Goal: Information Seeking & Learning: Check status

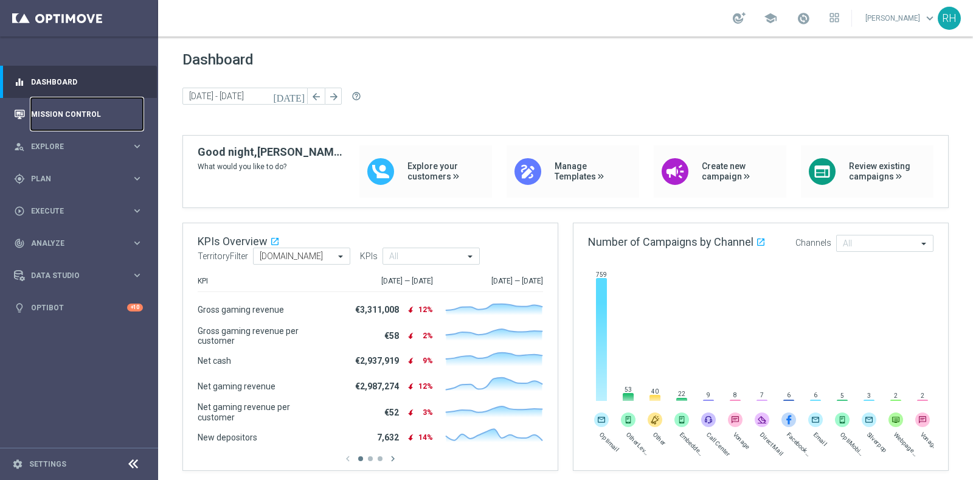
click at [109, 113] on link "Mission Control" at bounding box center [87, 114] width 112 height 32
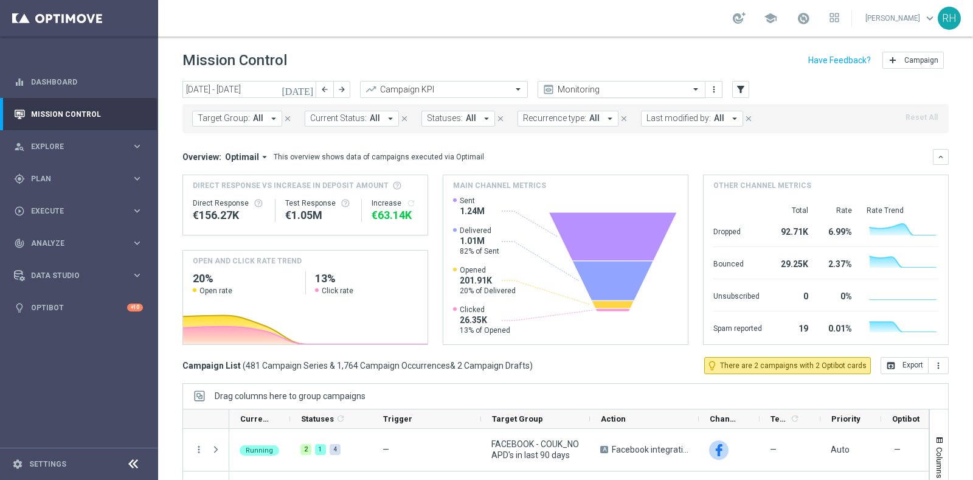
click at [641, 96] on div "Monitoring" at bounding box center [622, 89] width 168 height 17
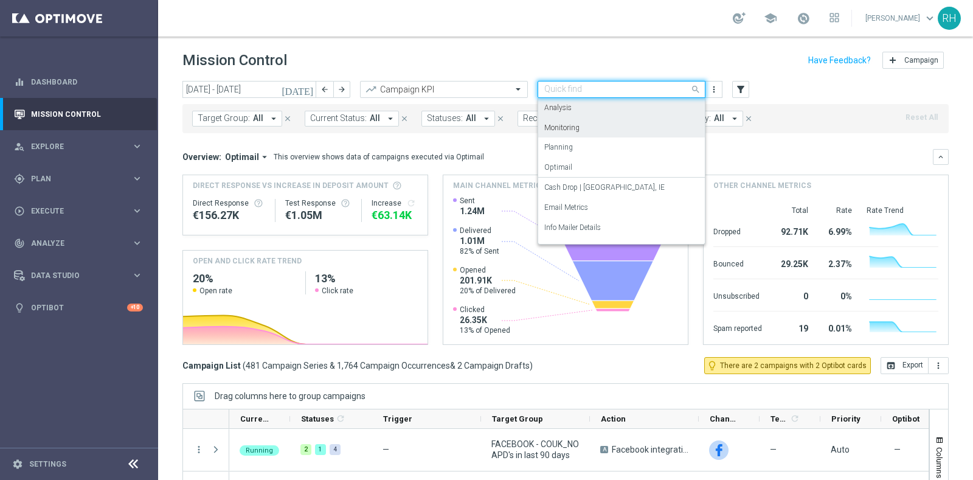
click at [690, 49] on div "Mission Control add Campaign" at bounding box center [566, 61] width 767 height 24
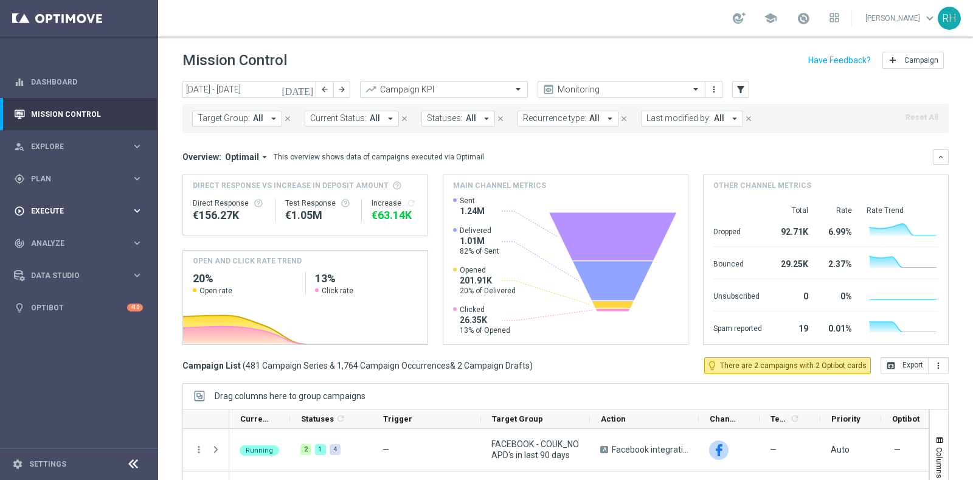
click at [71, 206] on div "play_circle_outline Execute" at bounding box center [72, 211] width 117 height 11
click at [68, 236] on link "Campaign Builder" at bounding box center [79, 236] width 95 height 10
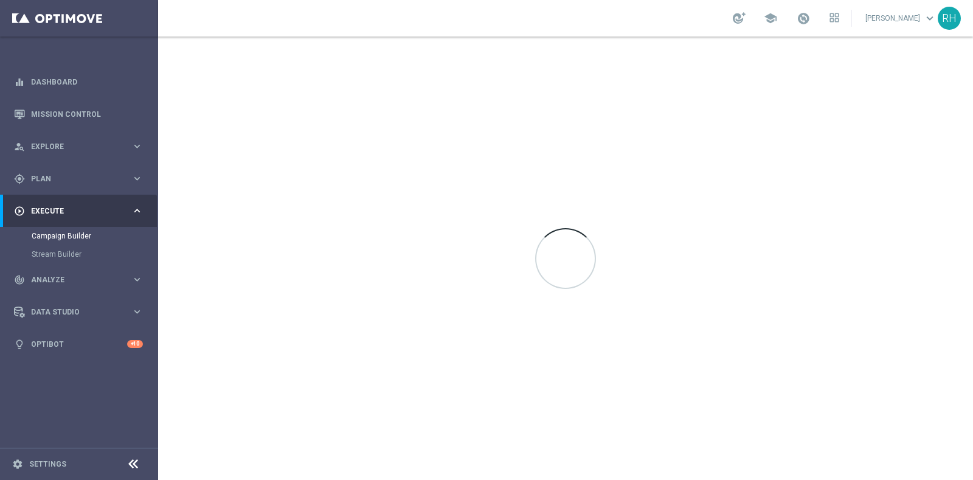
click at [569, 228] on div at bounding box center [565, 228] width 61 height 0
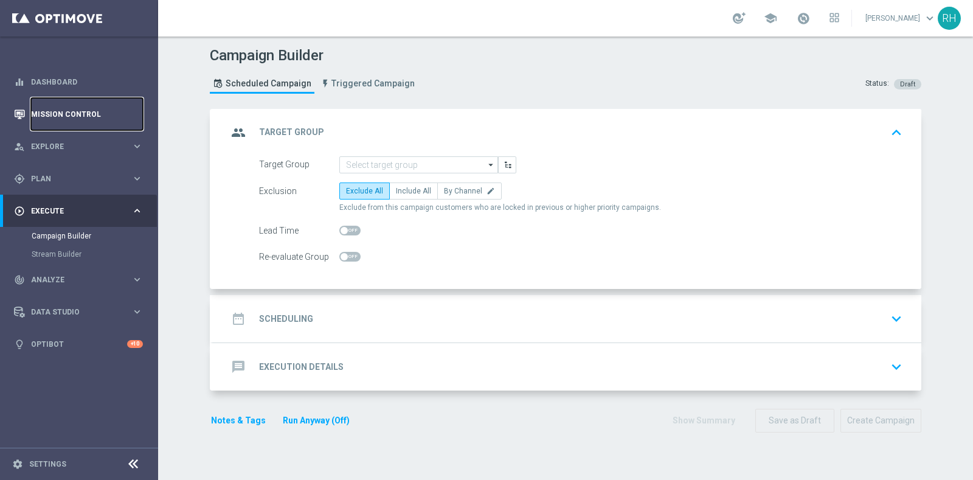
click at [94, 119] on link "Mission Control" at bounding box center [87, 114] width 112 height 32
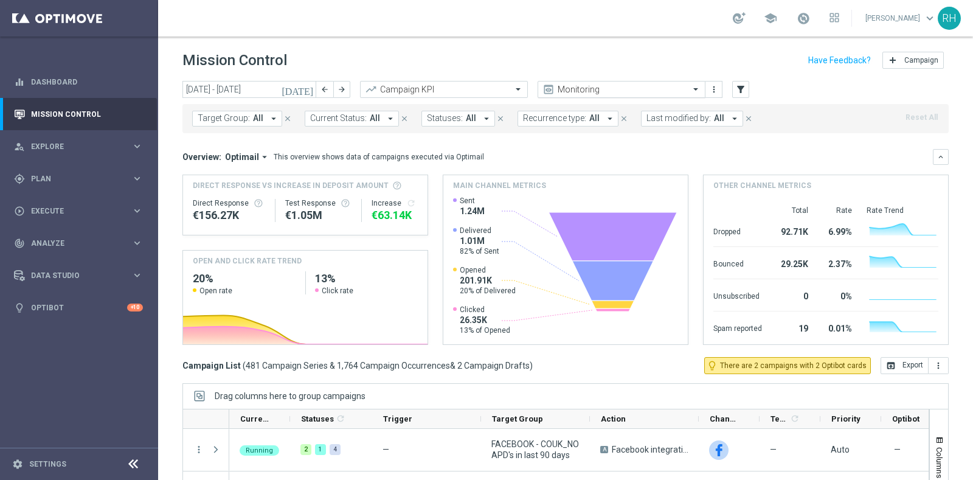
click at [629, 89] on input "text" at bounding box center [610, 90] width 130 height 10
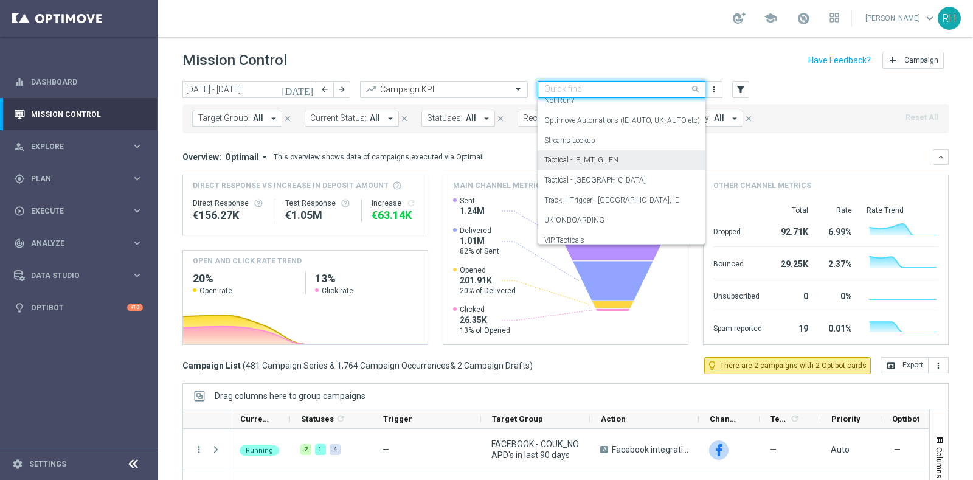
scroll to position [153, 0]
click at [606, 170] on div "Tactical - UK" at bounding box center [622, 175] width 155 height 20
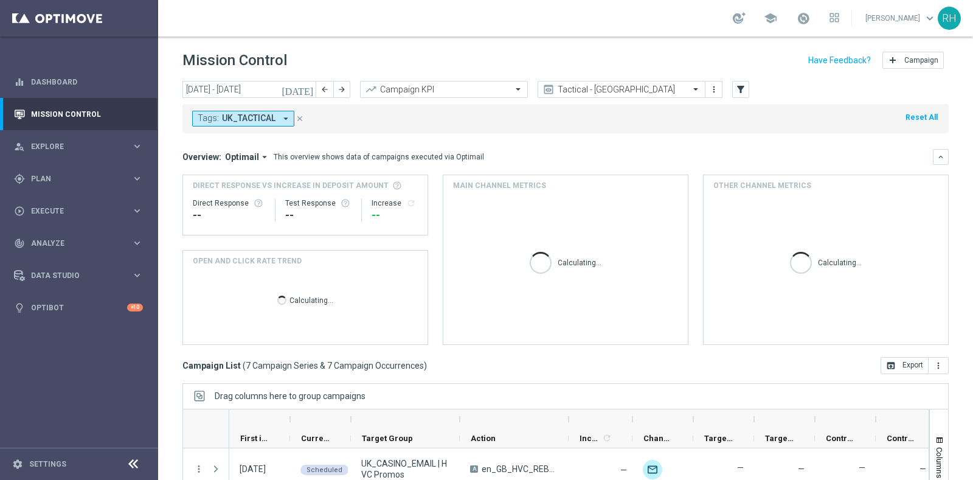
click at [310, 89] on icon "today" at bounding box center [298, 89] width 33 height 11
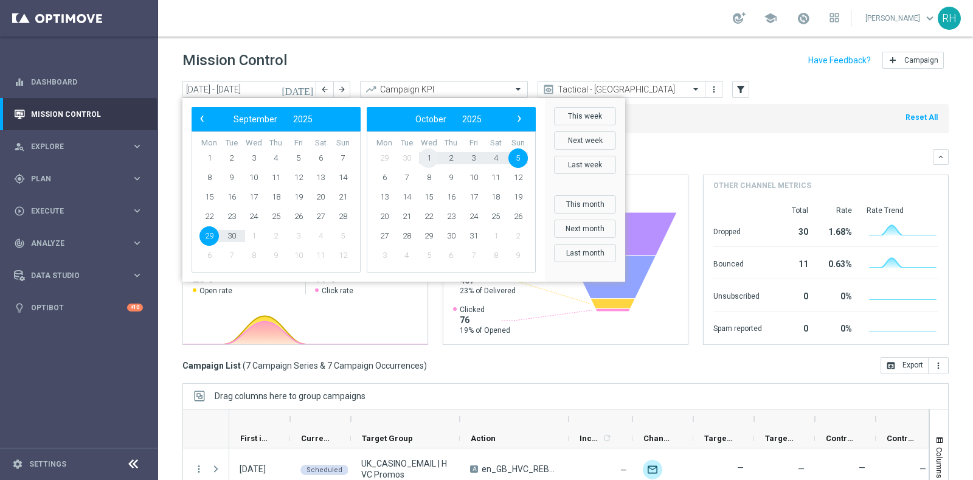
click at [437, 156] on span "1" at bounding box center [428, 157] width 19 height 19
click at [258, 156] on span "1" at bounding box center [253, 157] width 19 height 19
type input "01 Oct 2025 - 01 Oct 2025"
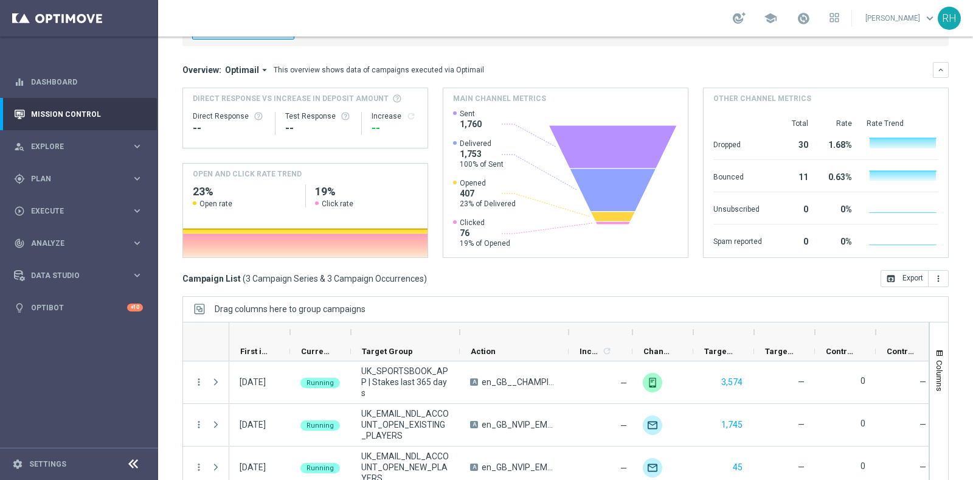
scroll to position [127, 0]
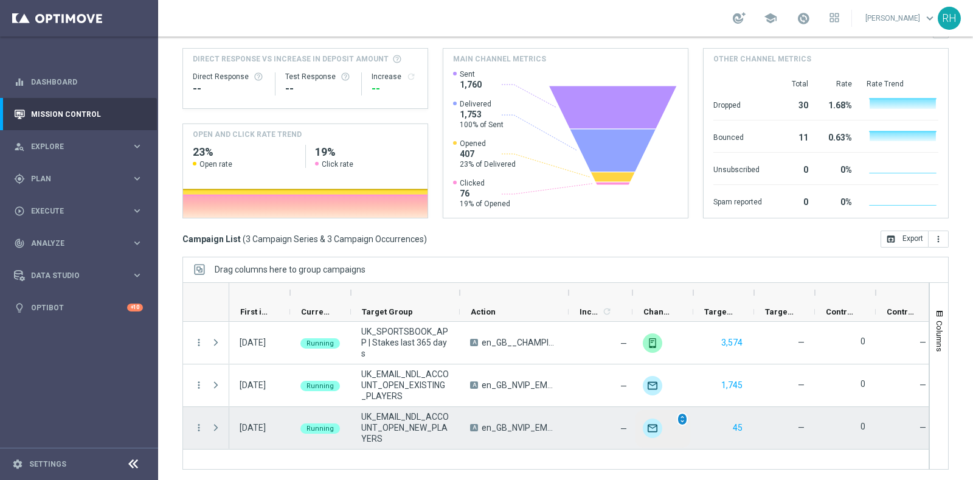
click at [681, 419] on span "unfold_more" at bounding box center [682, 419] width 9 height 9
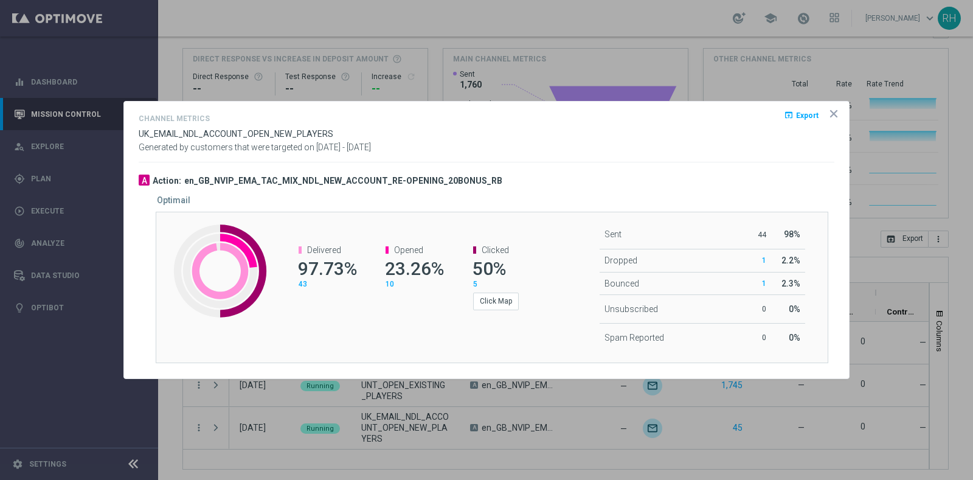
click at [837, 113] on icon "icon" at bounding box center [834, 114] width 12 height 12
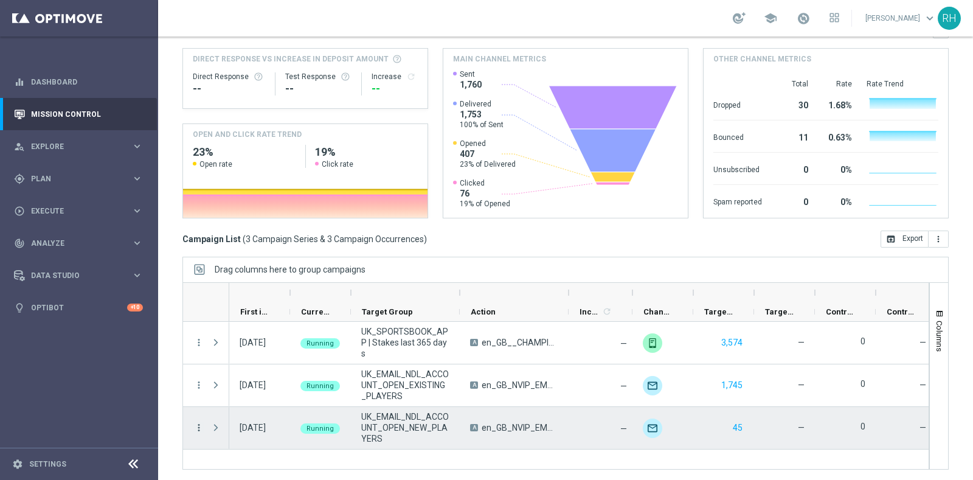
click at [200, 428] on icon "more_vert" at bounding box center [198, 427] width 11 height 11
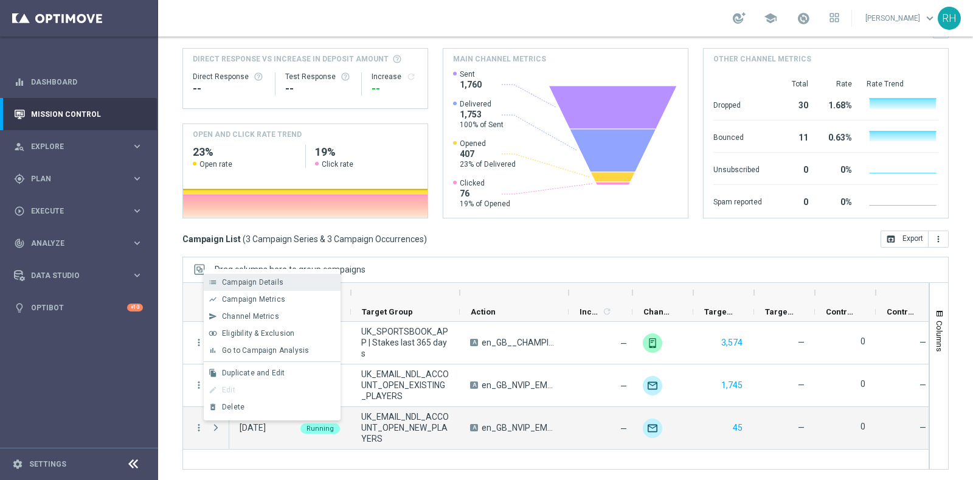
click at [249, 290] on div "list Campaign Details" at bounding box center [272, 282] width 137 height 17
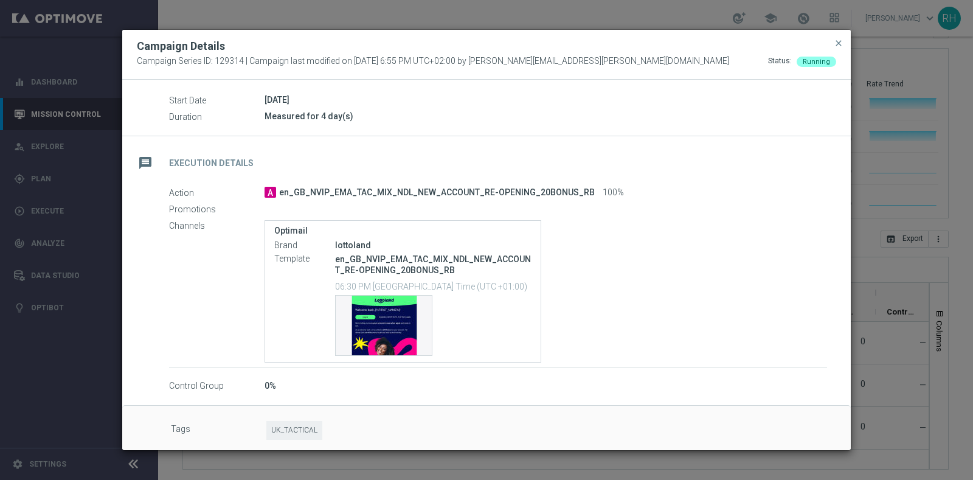
scroll to position [134, 0]
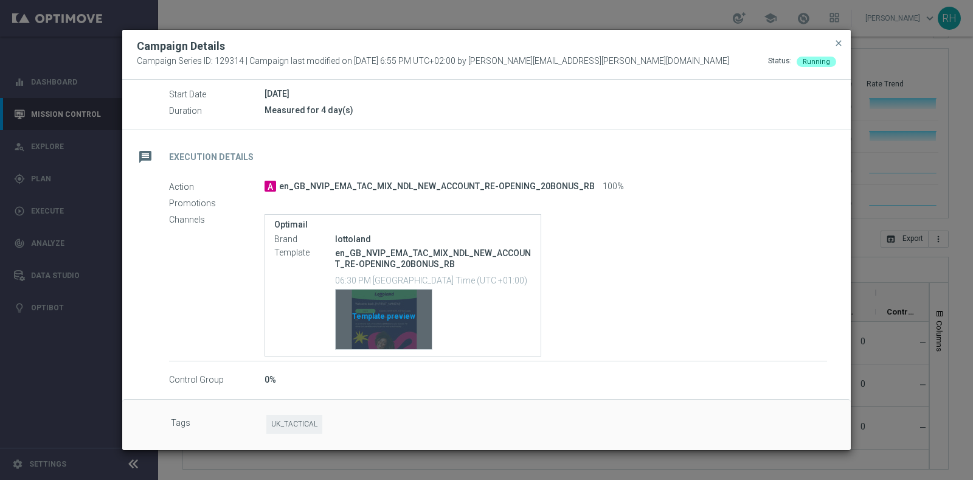
click at [385, 313] on div "Template preview" at bounding box center [384, 320] width 96 height 60
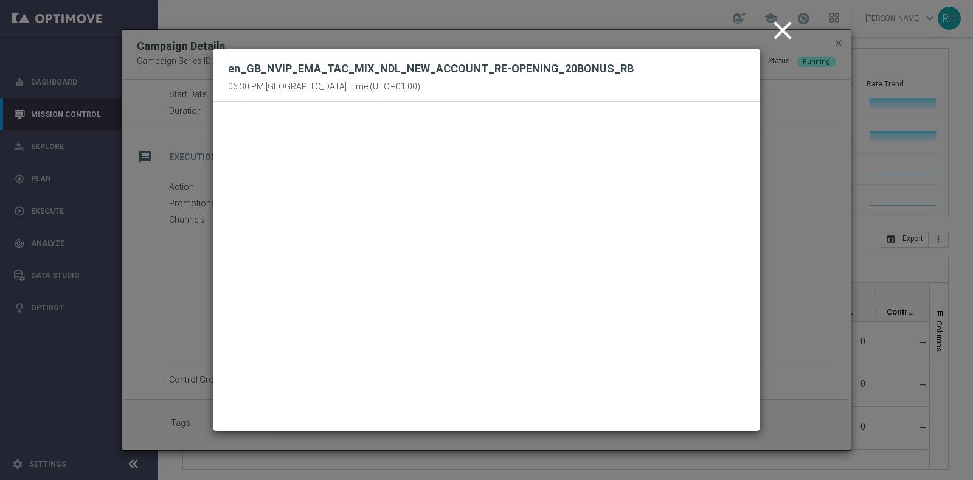
click at [791, 33] on icon "close" at bounding box center [783, 30] width 30 height 30
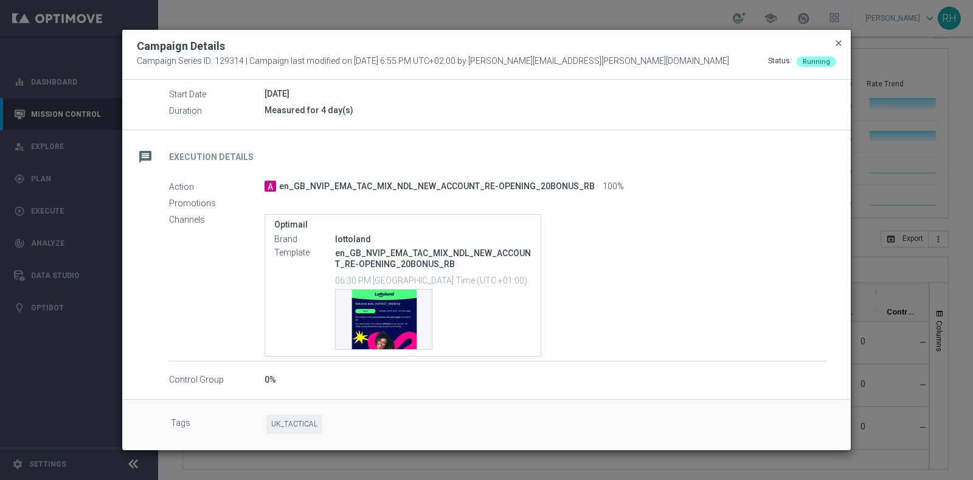
click at [835, 40] on span "close" at bounding box center [839, 43] width 10 height 10
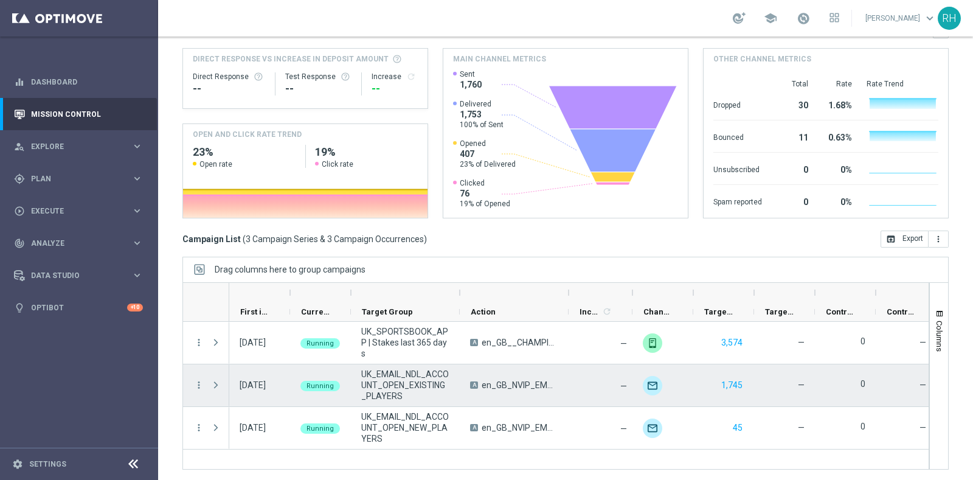
click at [198, 391] on div "more_vert" at bounding box center [194, 385] width 22 height 42
click at [198, 386] on icon "more_vert" at bounding box center [198, 385] width 11 height 11
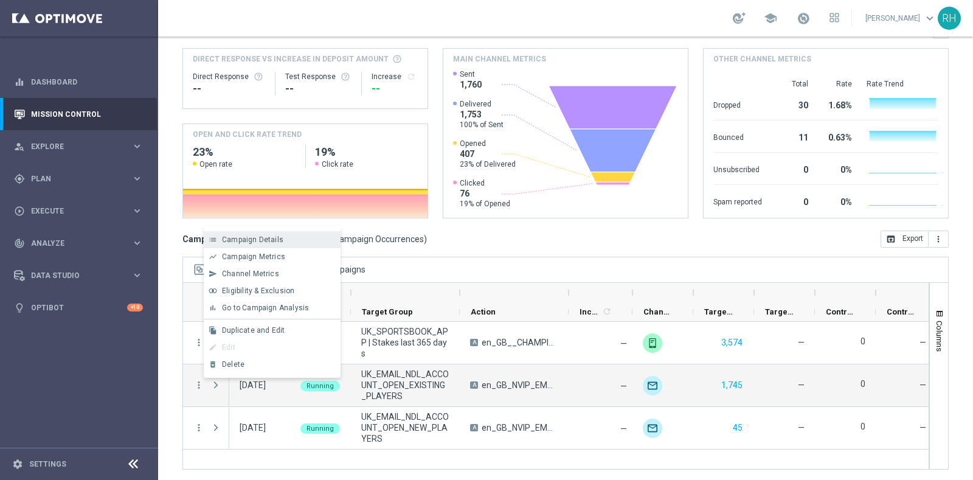
click at [266, 239] on span "Campaign Details" at bounding box center [252, 239] width 61 height 9
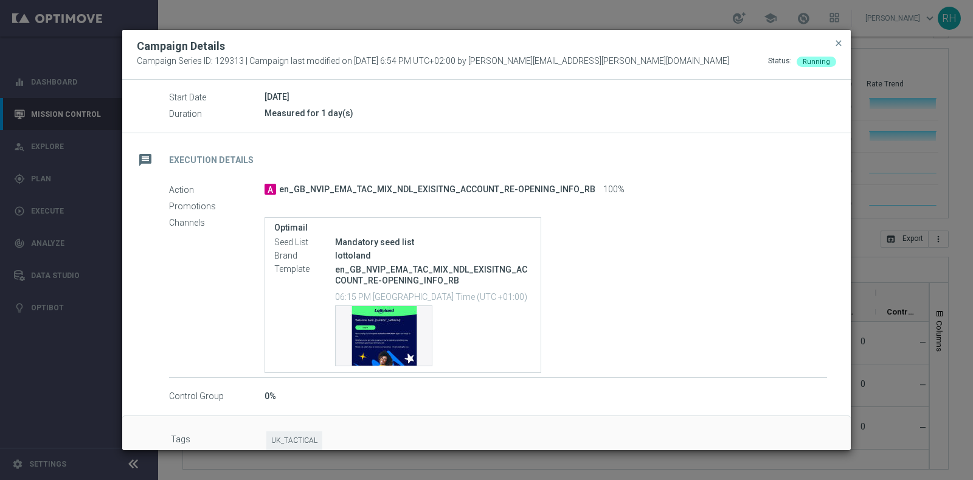
scroll to position [136, 0]
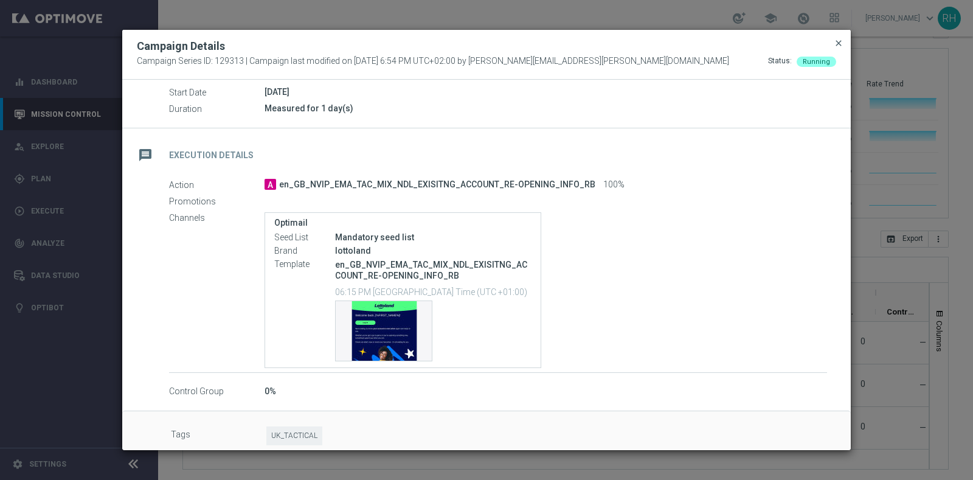
click at [837, 43] on span "close" at bounding box center [839, 43] width 10 height 10
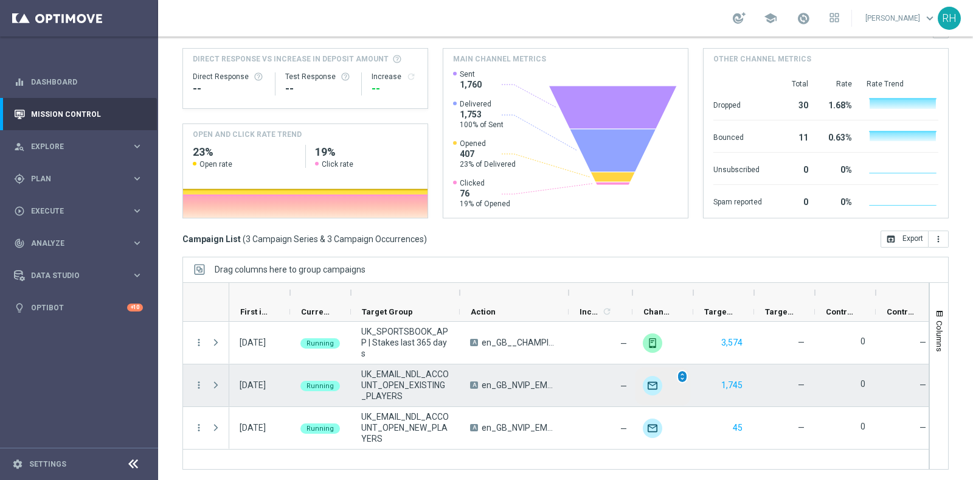
click at [683, 374] on span "unfold_more" at bounding box center [682, 376] width 9 height 9
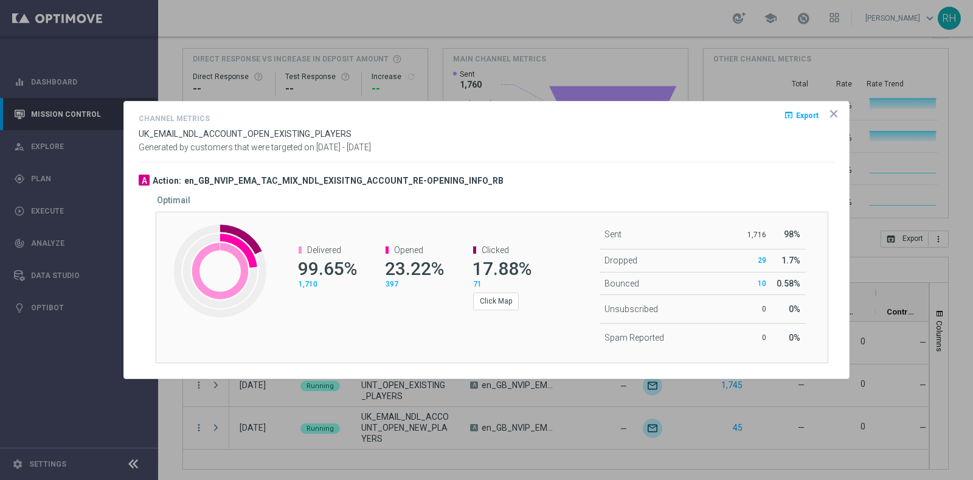
click at [837, 120] on icon "icon" at bounding box center [834, 114] width 12 height 12
